Goal: Information Seeking & Learning: Learn about a topic

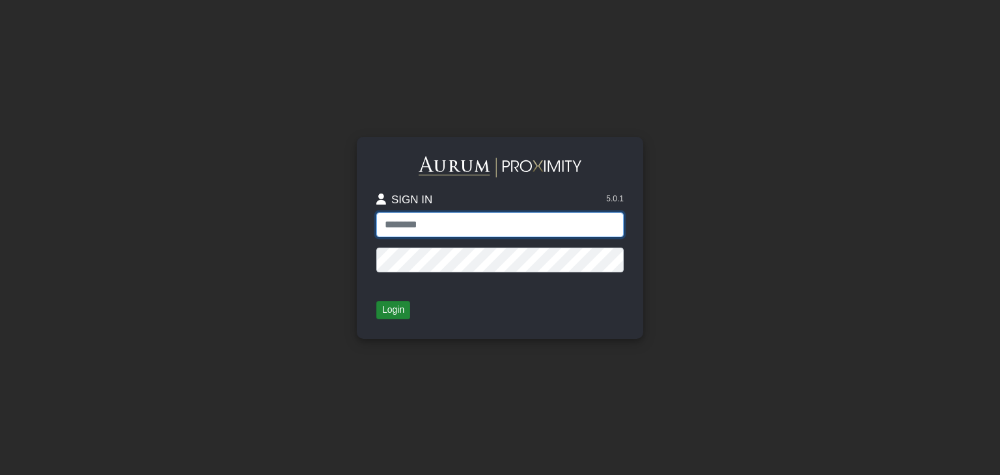
type input "**********"
click at [378, 310] on button "Login" at bounding box center [393, 310] width 34 height 18
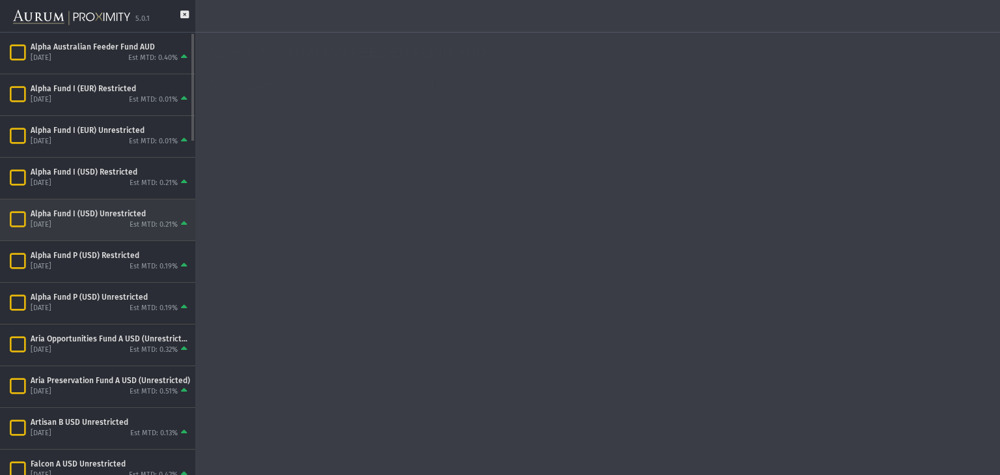
click at [94, 213] on div "Alpha Fund I (USD) Unrestricted" at bounding box center [110, 213] width 159 height 10
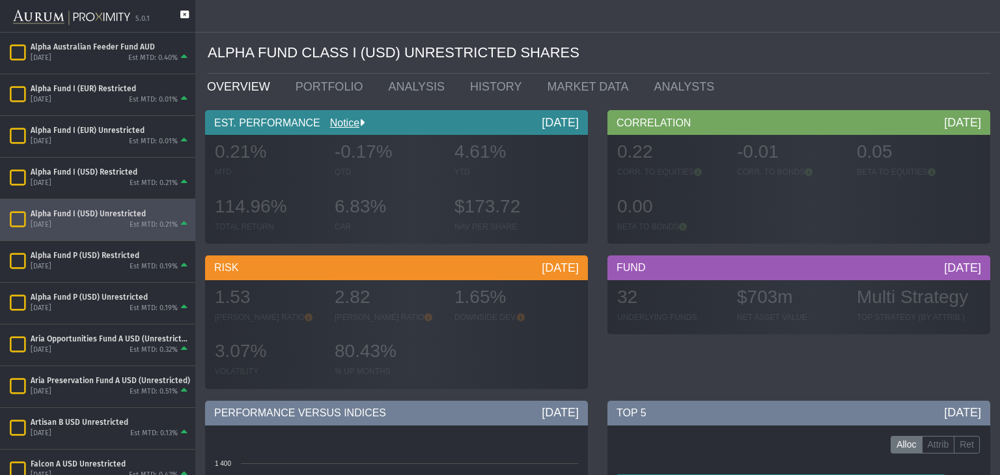
click at [182, 10] on icon at bounding box center [184, 20] width 8 height 21
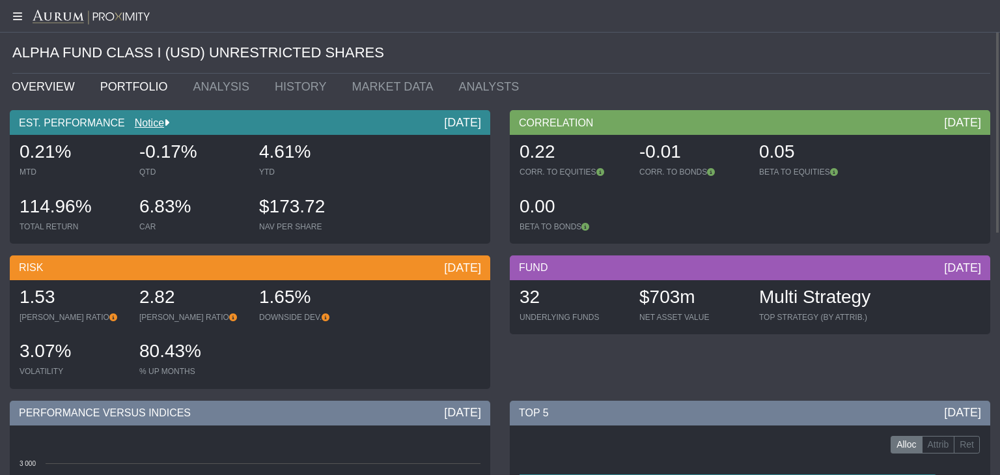
click at [119, 81] on link "PORTFOLIO" at bounding box center [136, 87] width 93 height 26
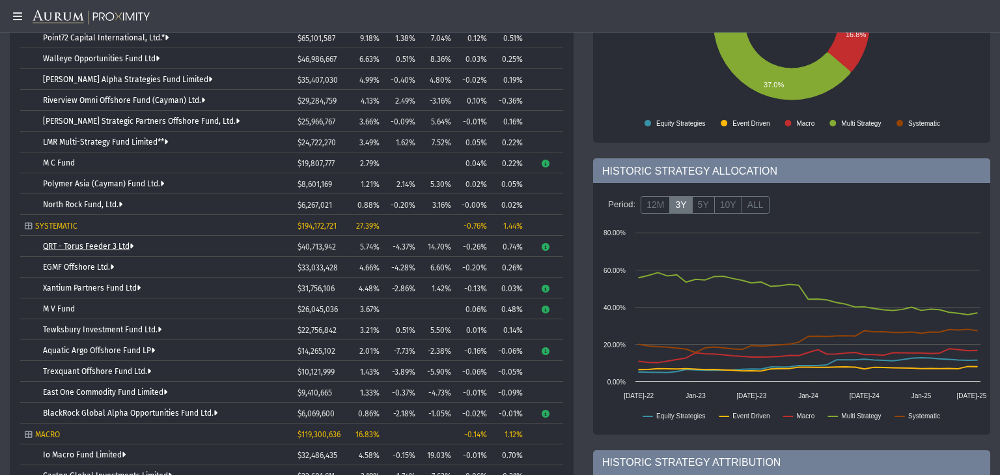
scroll to position [125, 0]
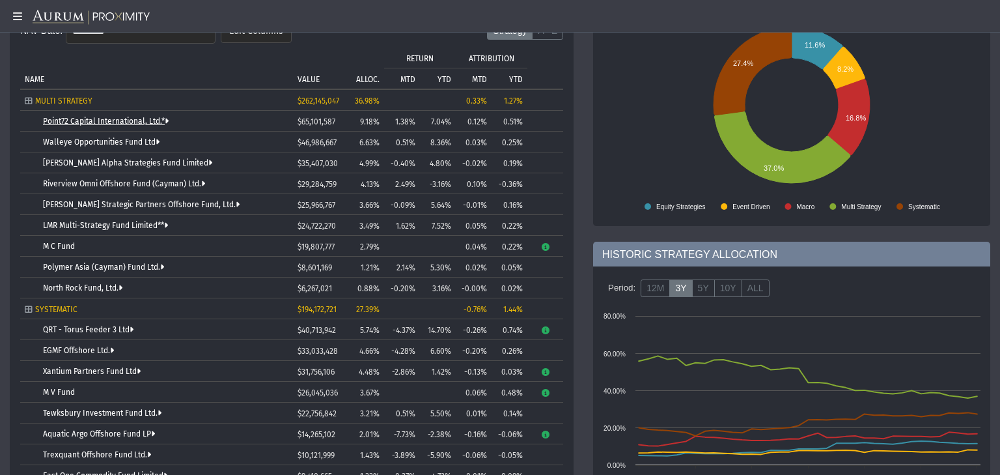
click at [99, 122] on link "Point72 Capital International, Ltd.*" at bounding box center [106, 121] width 126 height 9
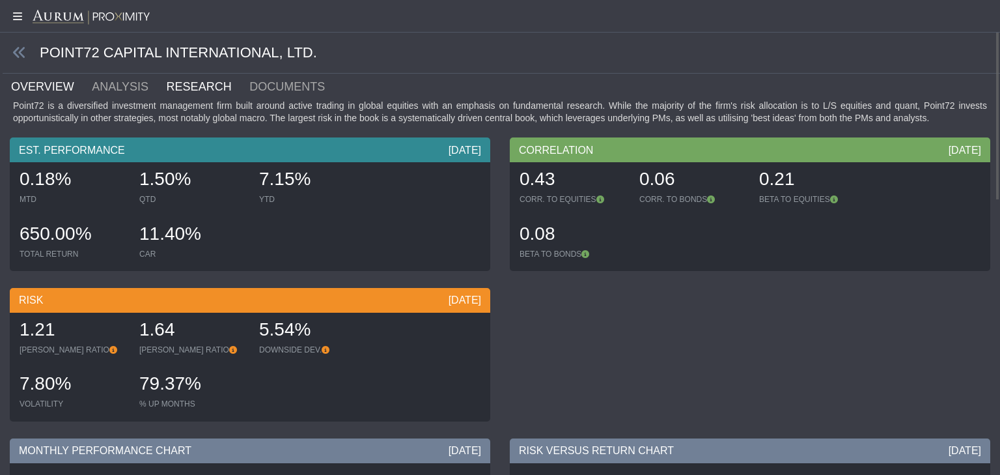
click at [165, 82] on link "RESEARCH" at bounding box center [206, 87] width 83 height 26
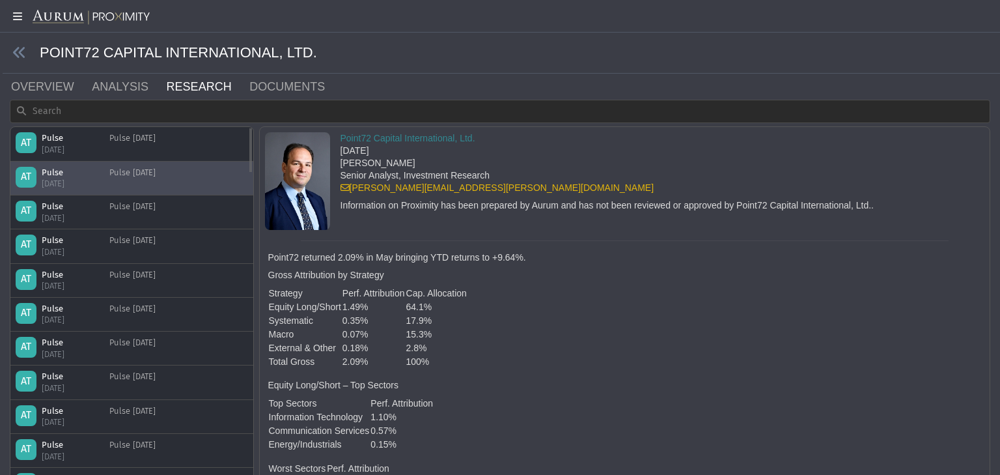
click at [135, 172] on div "Pulse [DATE]" at bounding box center [132, 178] width 46 height 23
click at [263, 86] on link "DOCUMENTS" at bounding box center [295, 87] width 94 height 26
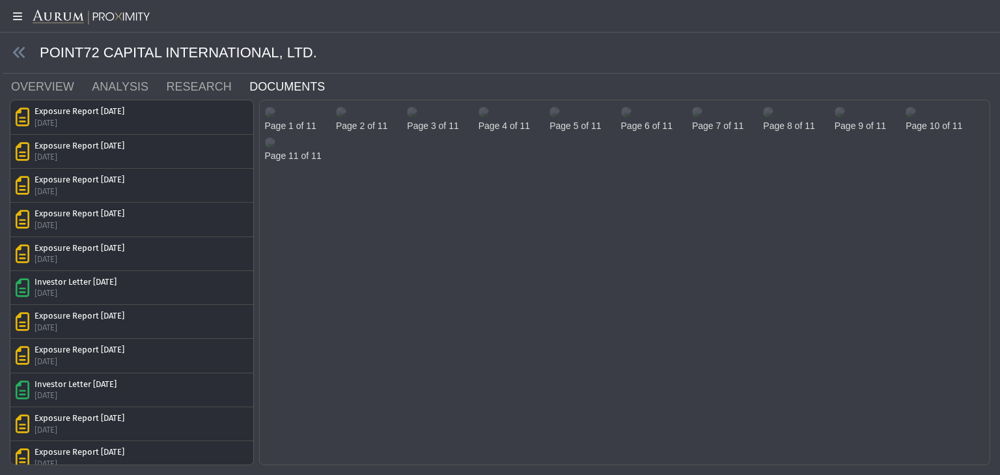
click at [275, 117] on img at bounding box center [270, 112] width 10 height 10
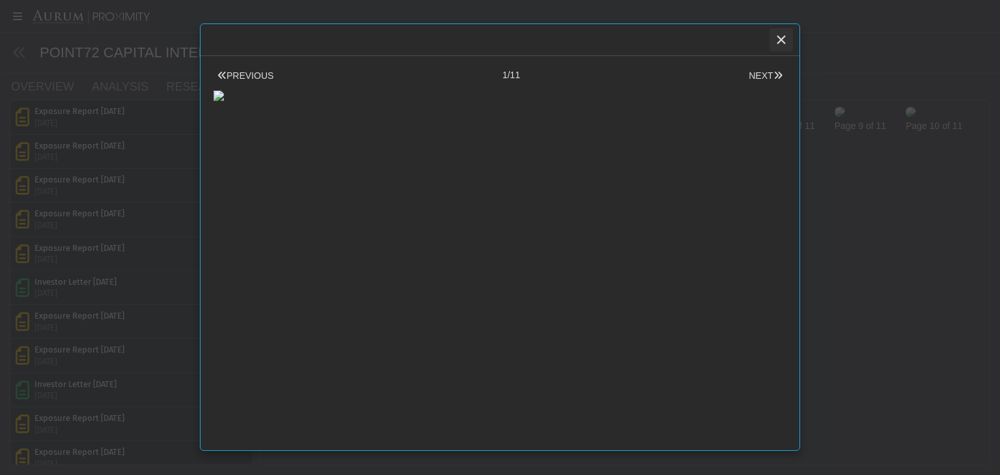
click at [778, 36] on icon "Close" at bounding box center [781, 40] width 12 height 12
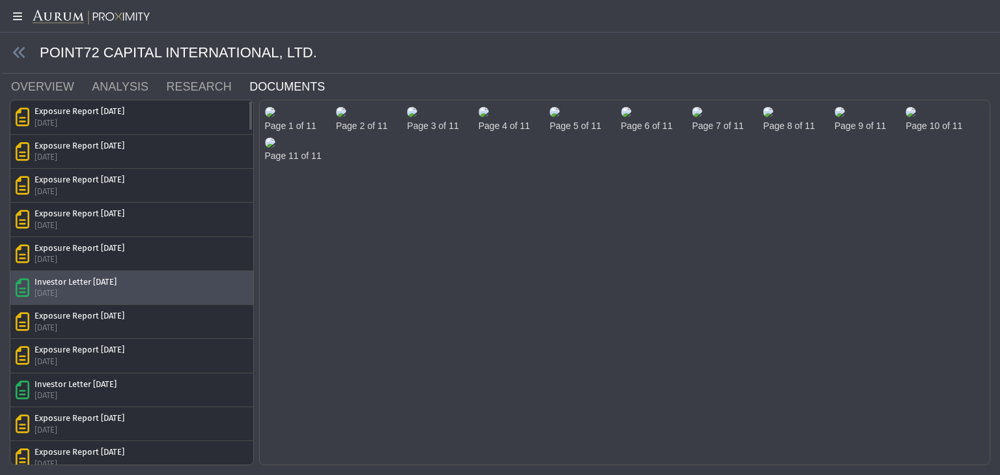
click at [117, 276] on div "Investor Letter [DATE]" at bounding box center [75, 282] width 82 height 12
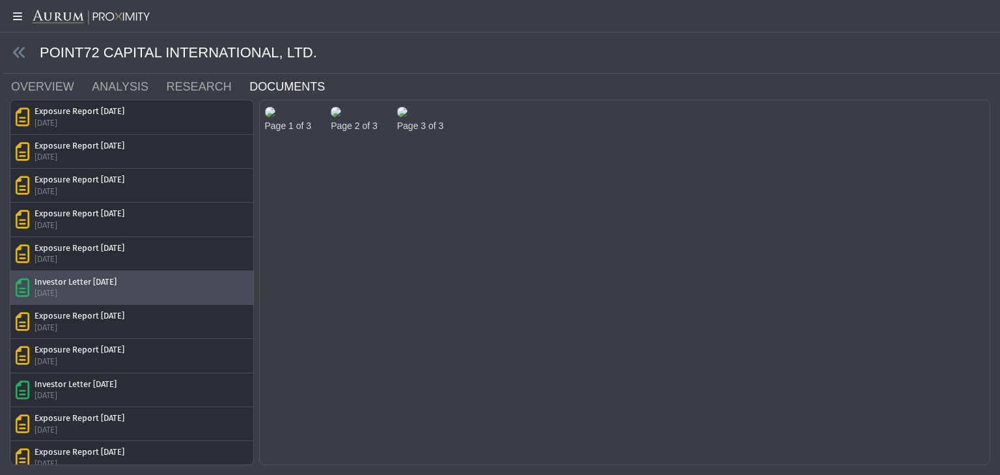
click at [275, 117] on img at bounding box center [270, 112] width 10 height 10
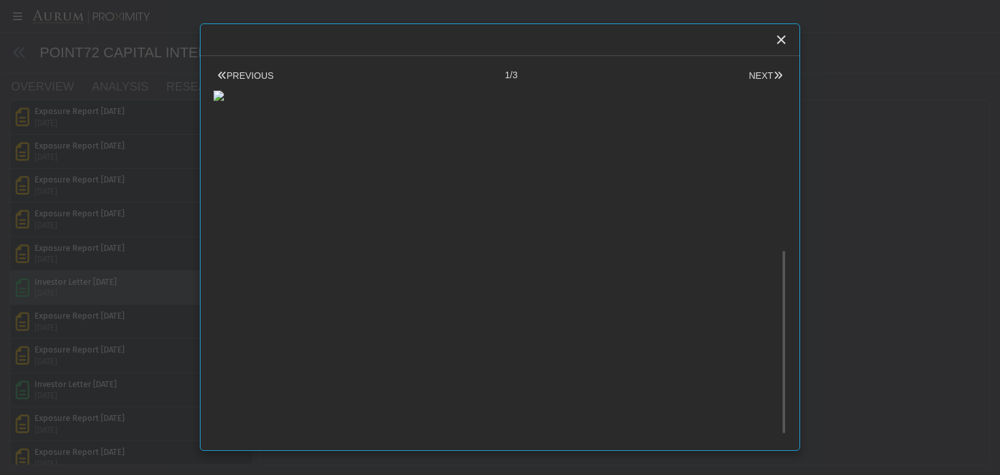
scroll to position [367, 0]
click at [784, 40] on icon "Close" at bounding box center [781, 40] width 12 height 12
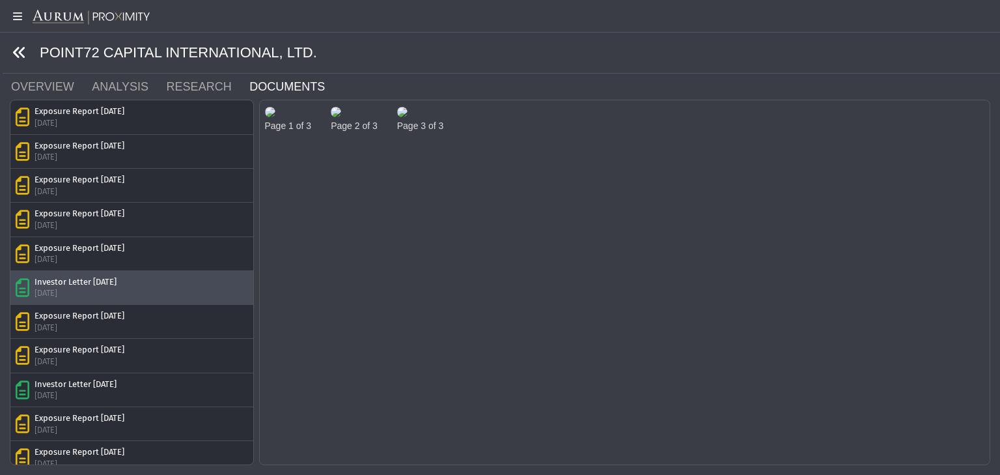
click at [25, 51] on icon at bounding box center [19, 53] width 14 height 14
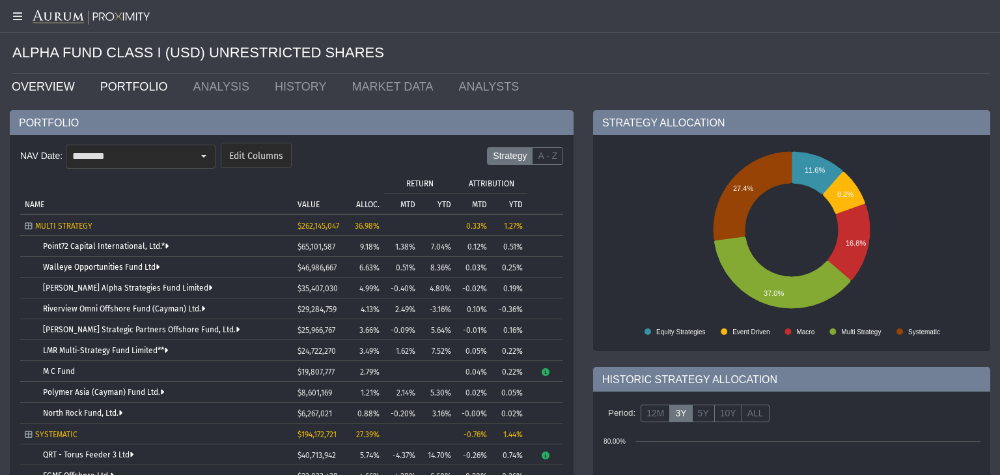
click at [49, 89] on link "OVERVIEW" at bounding box center [46, 87] width 89 height 26
